Goal: Task Accomplishment & Management: Manage account settings

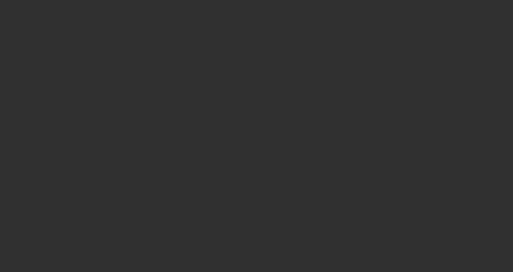
click at [435, 23] on div at bounding box center [256, 136] width 513 height 272
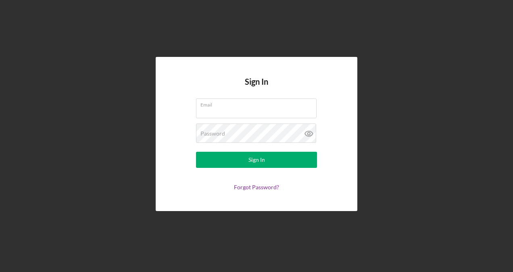
type input "[PERSON_NAME][EMAIL_ADDRESS][DOMAIN_NAME]"
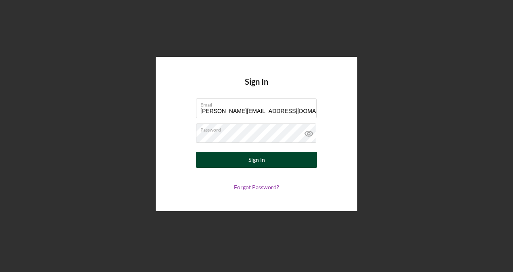
click at [266, 156] on button "Sign In" at bounding box center [256, 160] width 121 height 16
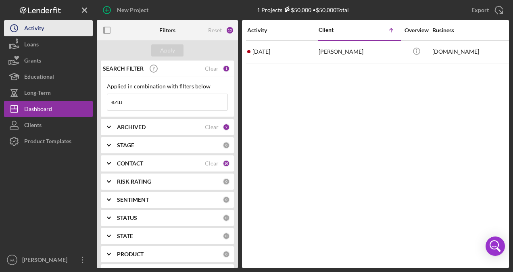
drag, startPoint x: 51, startPoint y: 42, endPoint x: 33, endPoint y: 24, distance: 25.1
click at [33, 24] on div "Activity" at bounding box center [34, 29] width 20 height 18
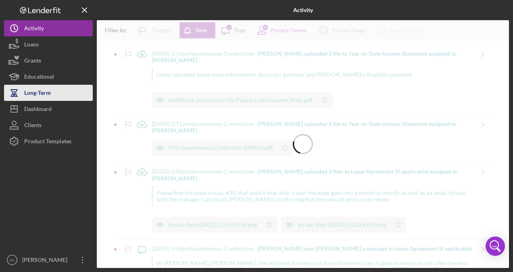
click at [38, 89] on div "Long-Term" at bounding box center [37, 94] width 27 height 18
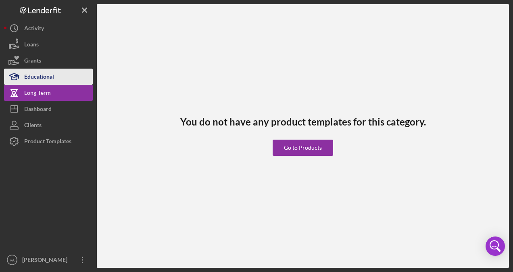
click at [38, 77] on div "Educational" at bounding box center [39, 78] width 30 height 18
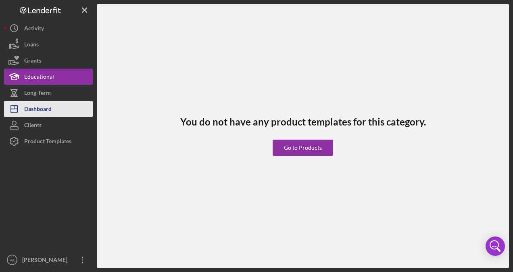
click at [40, 106] on div "Dashboard" at bounding box center [37, 110] width 27 height 18
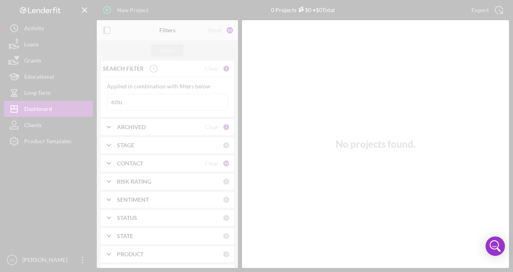
drag, startPoint x: 40, startPoint y: 106, endPoint x: 49, endPoint y: 90, distance: 17.7
click at [49, 90] on div at bounding box center [256, 136] width 513 height 272
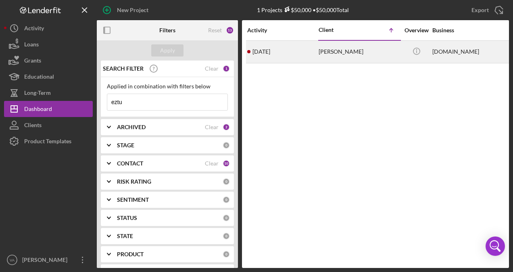
click at [368, 56] on div "[PERSON_NAME]" at bounding box center [358, 51] width 81 height 21
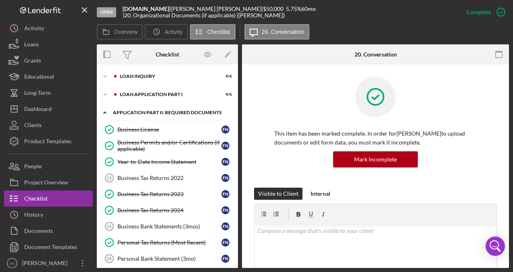
click at [108, 111] on icon "Icon/Expander" at bounding box center [105, 112] width 16 height 16
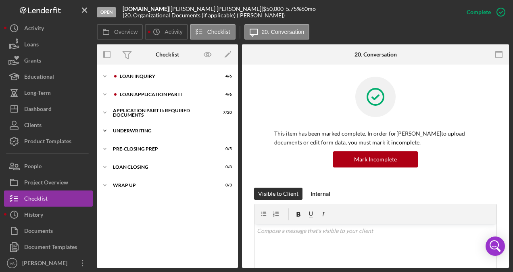
click at [107, 133] on icon "Icon/Expander" at bounding box center [105, 131] width 16 height 16
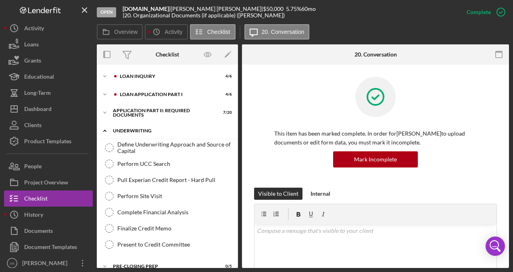
click at [107, 133] on icon "Icon/Expander" at bounding box center [105, 131] width 16 height 16
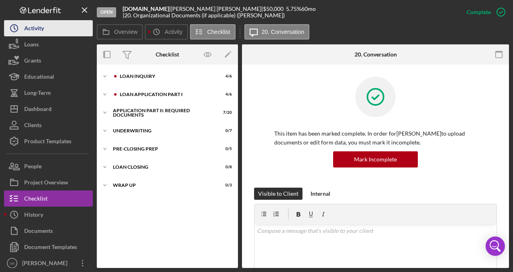
click at [24, 33] on icon "Icon/History" at bounding box center [14, 28] width 20 height 20
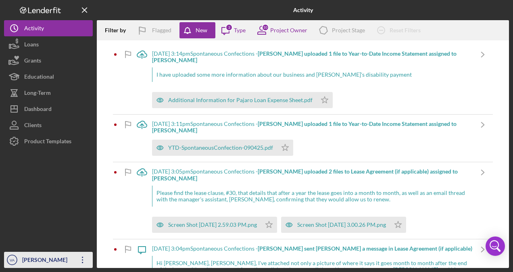
click at [56, 260] on div "[PERSON_NAME]" at bounding box center [46, 260] width 52 height 18
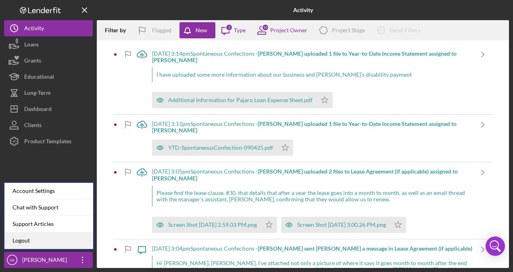
click at [43, 237] on link "Logout" at bounding box center [48, 240] width 89 height 17
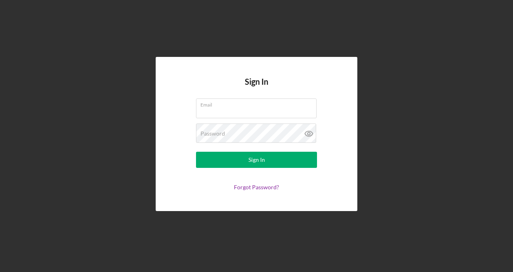
type input "[PERSON_NAME][EMAIL_ADDRESS][DOMAIN_NAME]"
